Goal: Task Accomplishment & Management: Complete application form

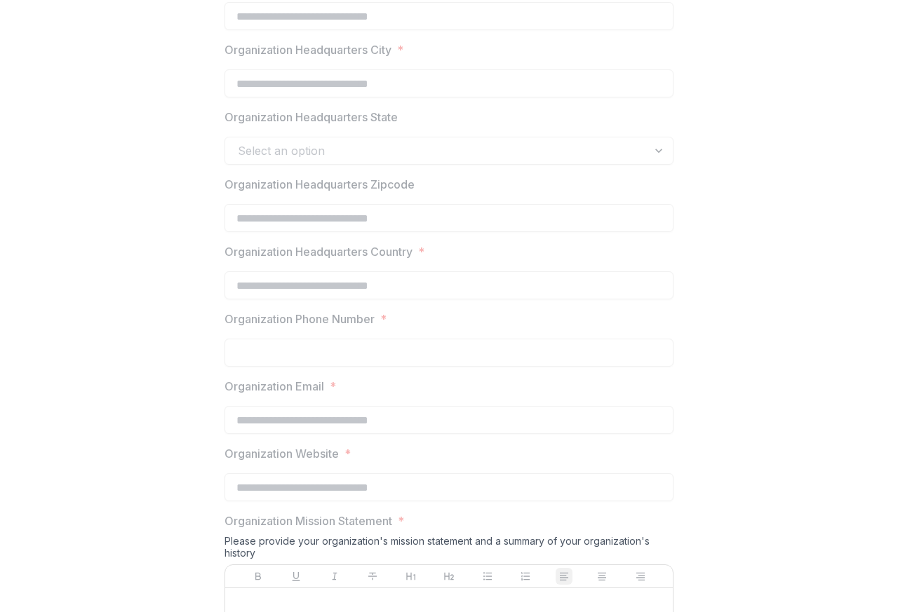
scroll to position [1019, 0]
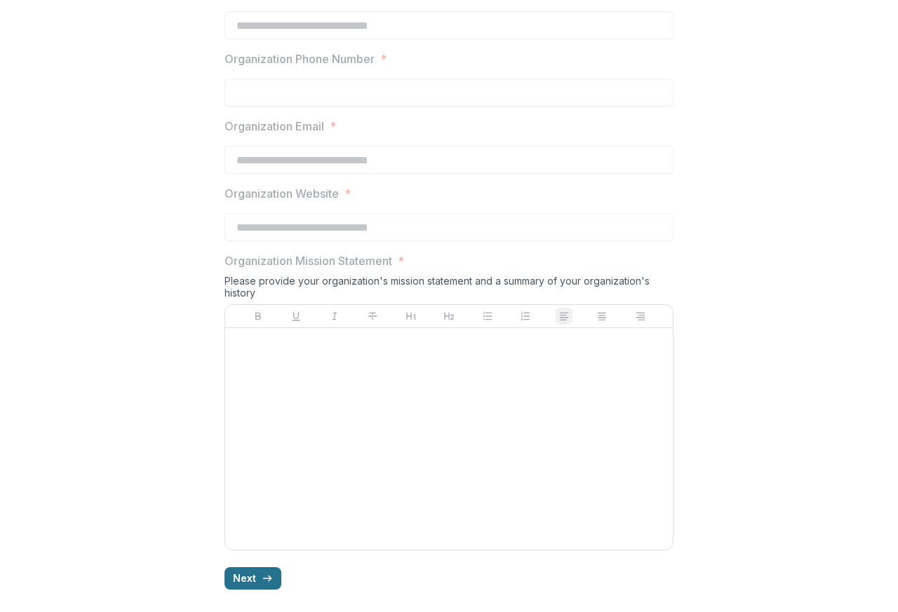
click at [239, 581] on button "Next" at bounding box center [252, 579] width 57 height 22
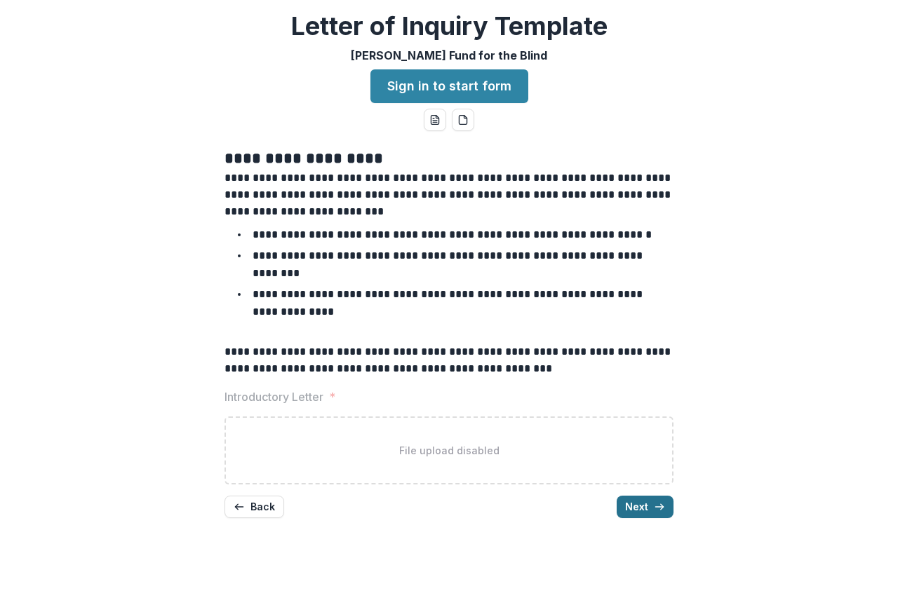
scroll to position [0, 0]
click at [630, 496] on button "Next" at bounding box center [645, 507] width 57 height 22
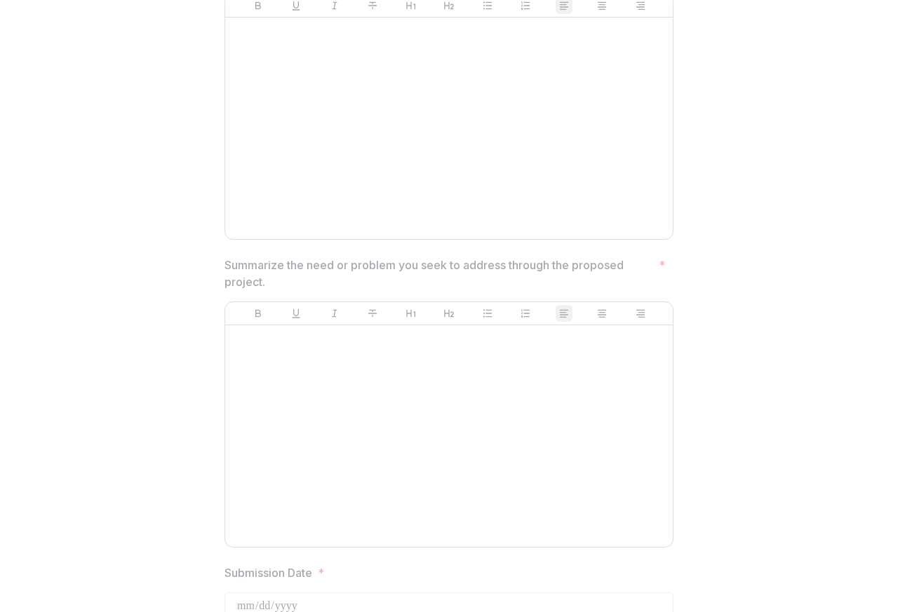
scroll to position [734, 0]
